Goal: Find contact information: Find contact information

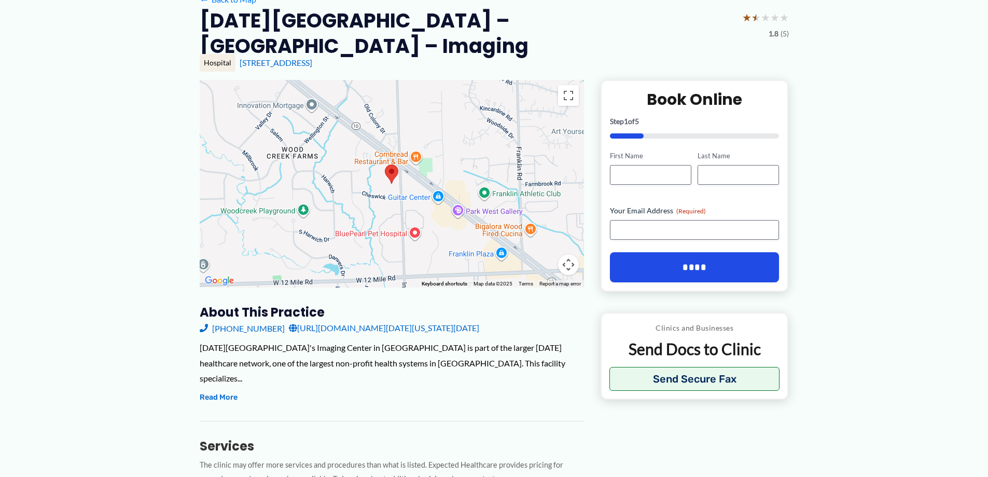
scroll to position [104, 0]
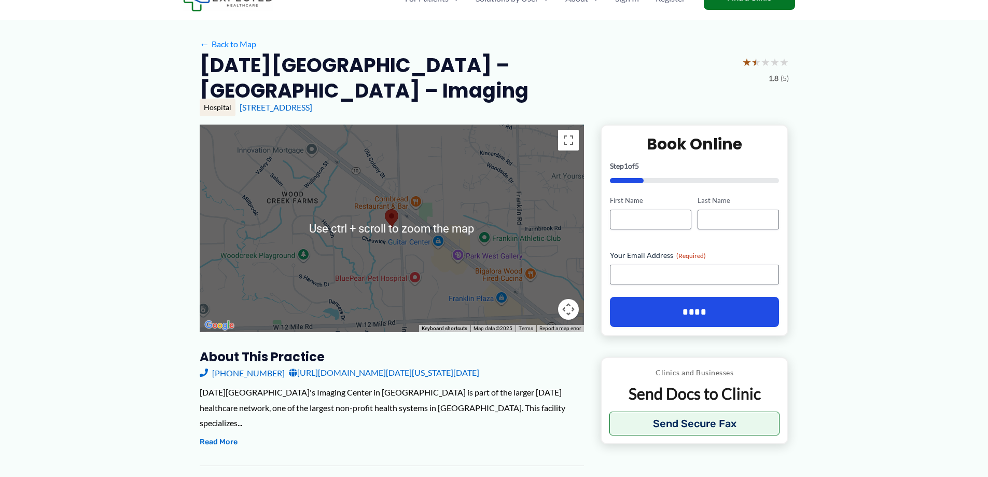
scroll to position [104, 0]
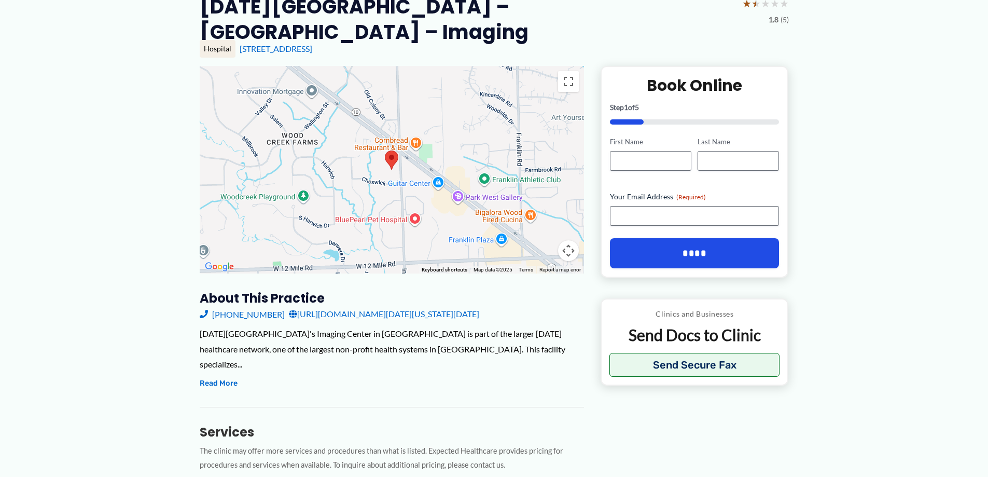
click at [377, 316] on link "[URL][DOMAIN_NAME][DATE][US_STATE][DATE]" at bounding box center [384, 314] width 190 height 16
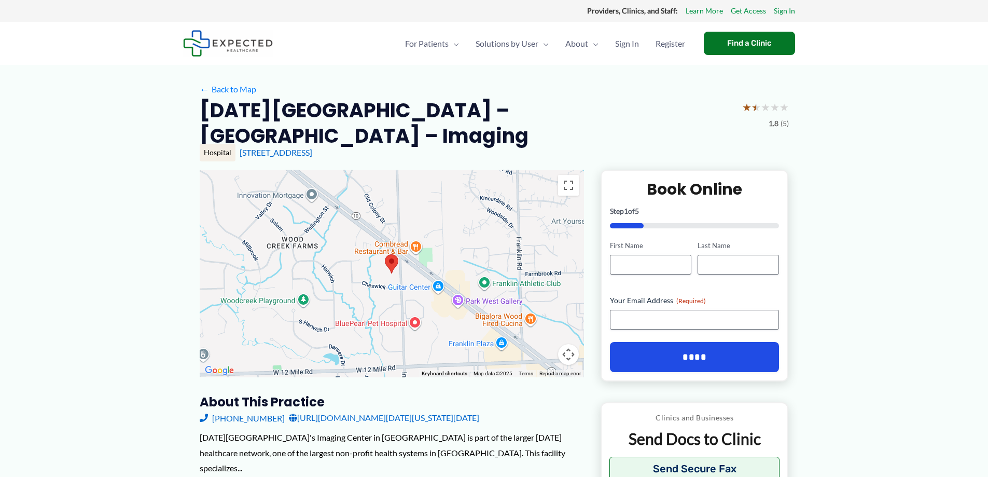
click at [314, 414] on link "[URL][DOMAIN_NAME][DATE][US_STATE][DATE]" at bounding box center [384, 418] width 190 height 16
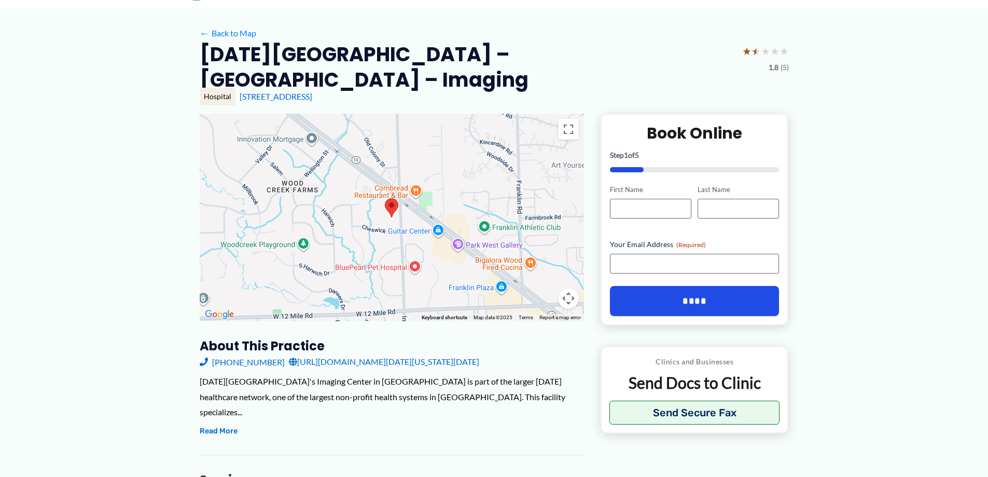
scroll to position [52, 0]
